Goal: Navigation & Orientation: Find specific page/section

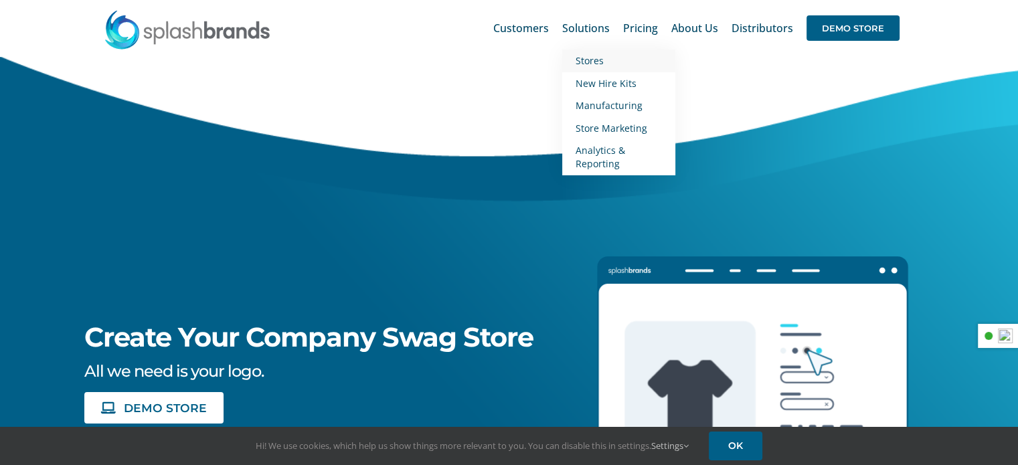
click at [591, 63] on span "Stores" at bounding box center [589, 60] width 28 height 13
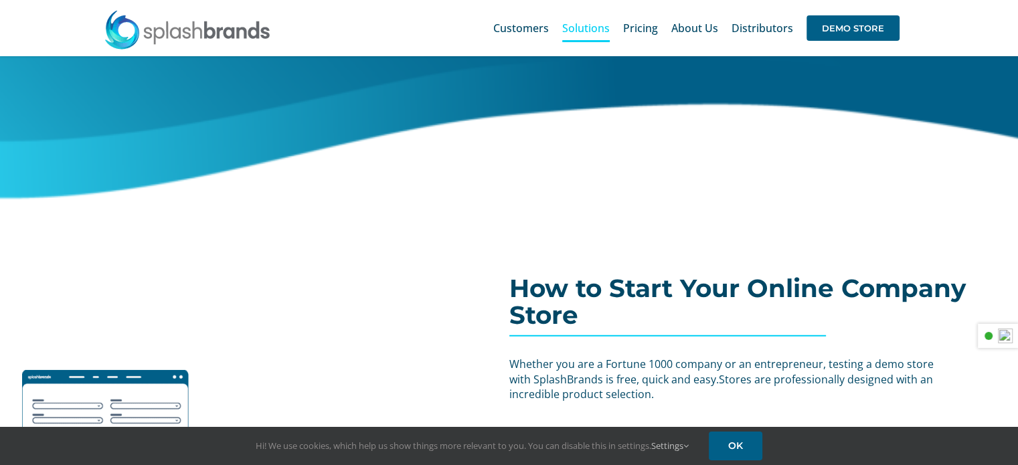
scroll to position [3102, 0]
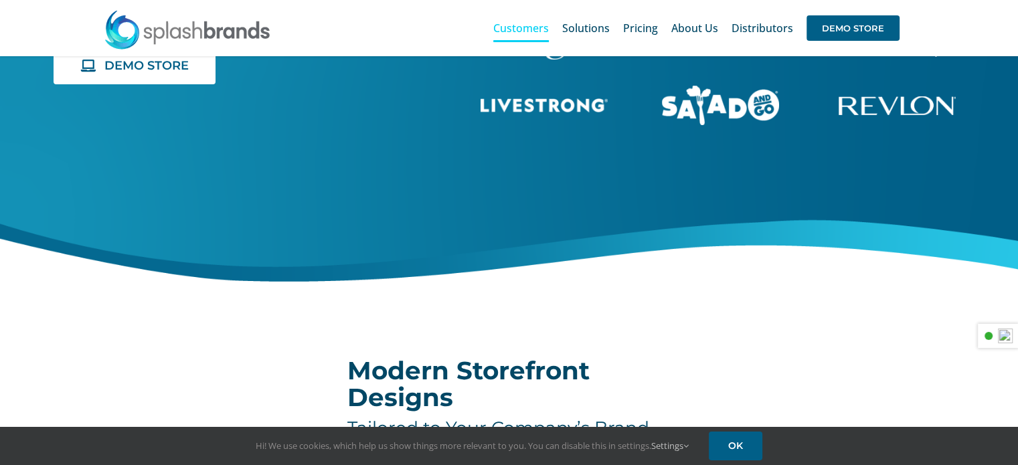
scroll to position [201, 0]
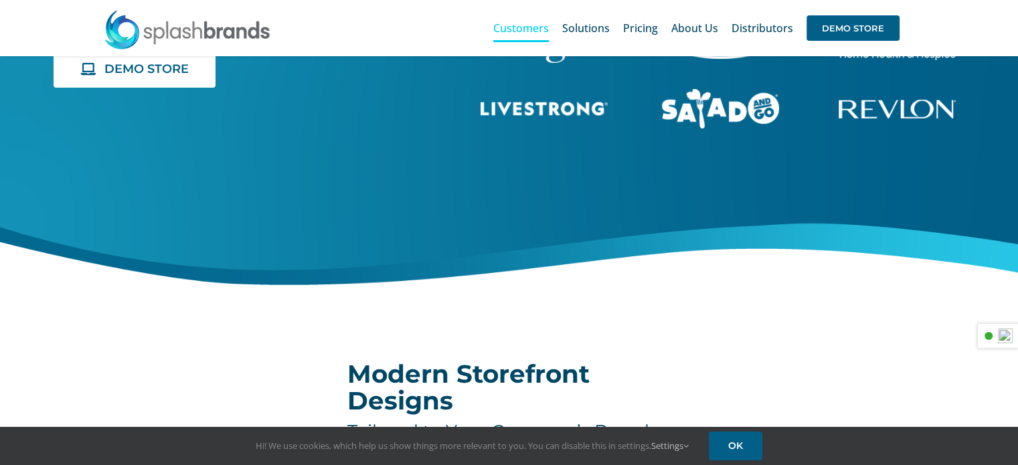
click at [872, 112] on img "revlon-flat-white" at bounding box center [896, 109] width 117 height 19
